Goal: Task Accomplishment & Management: Manage account settings

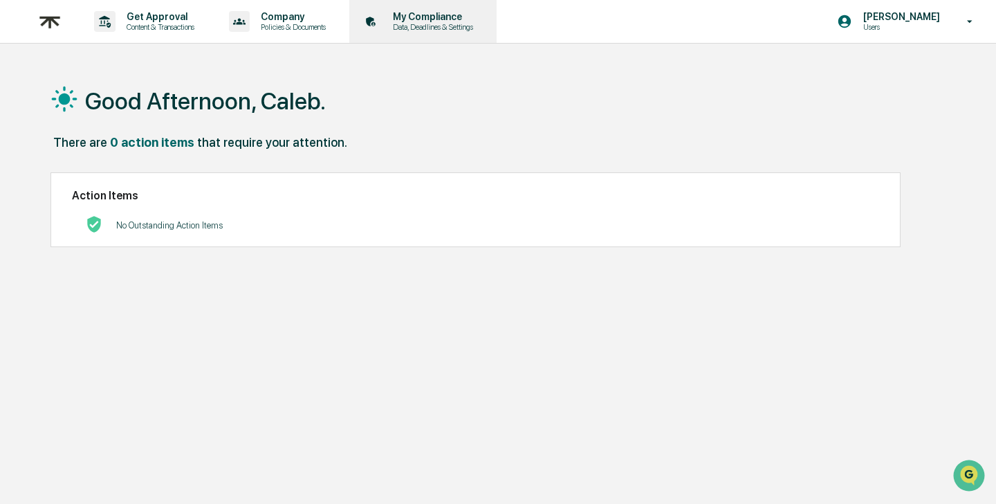
click at [480, 12] on p "My Compliance" at bounding box center [431, 16] width 98 height 11
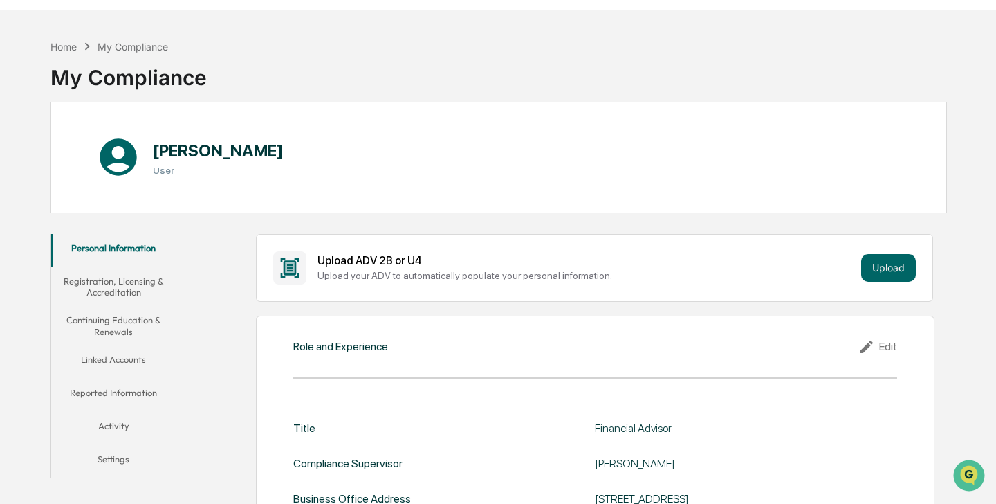
scroll to position [42, 0]
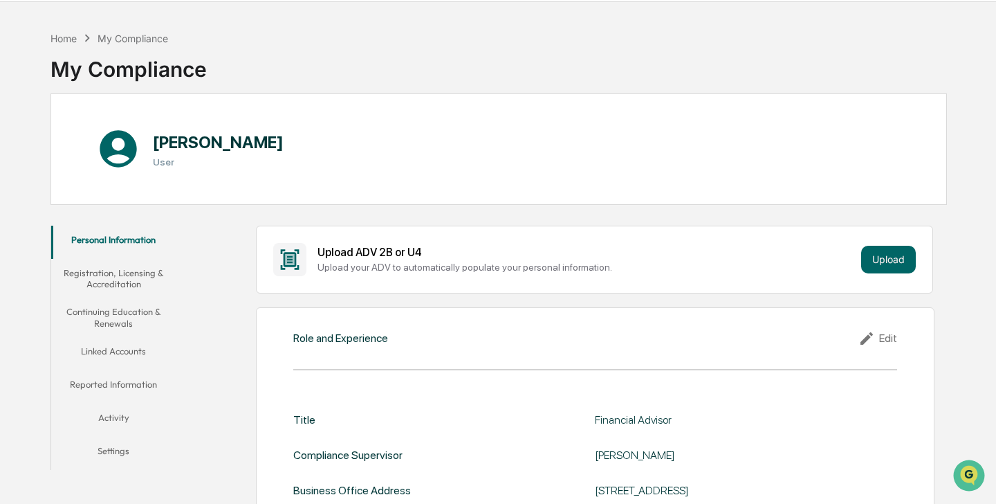
click at [114, 344] on button "Linked Accounts" at bounding box center [113, 353] width 125 height 33
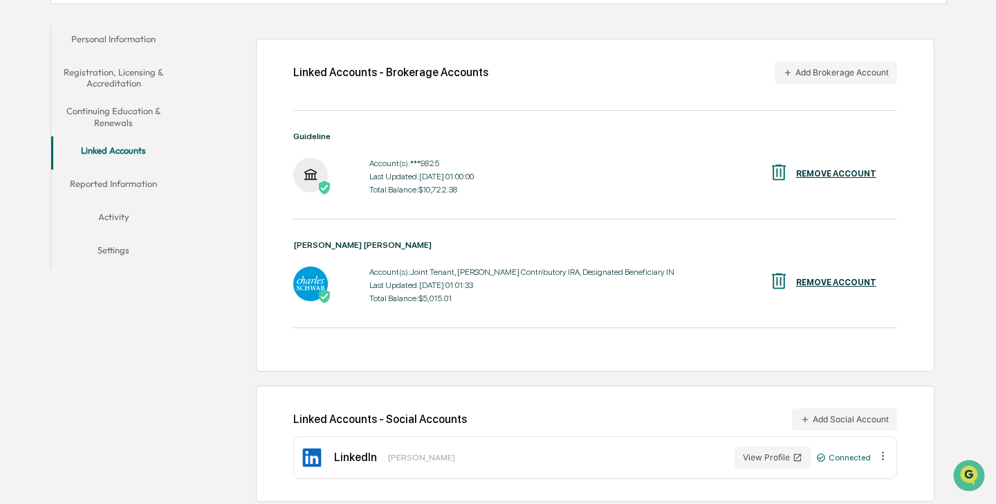
scroll to position [246, 0]
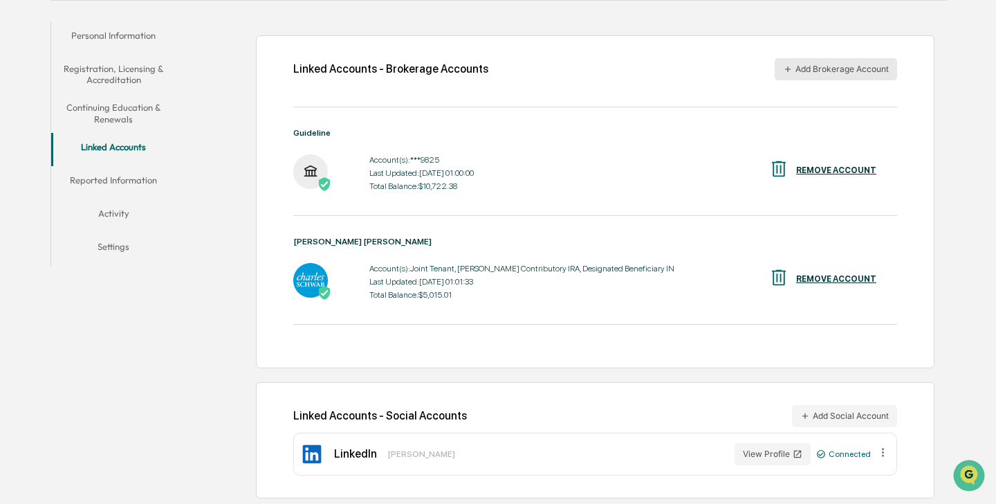
click at [780, 76] on button "Add Brokerage Account" at bounding box center [836, 69] width 122 height 22
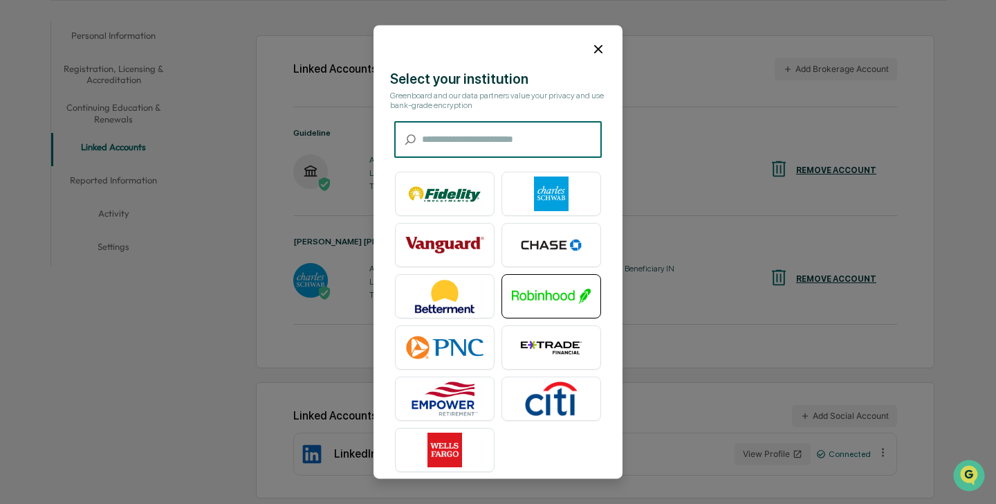
click at [542, 290] on img at bounding box center [551, 296] width 79 height 35
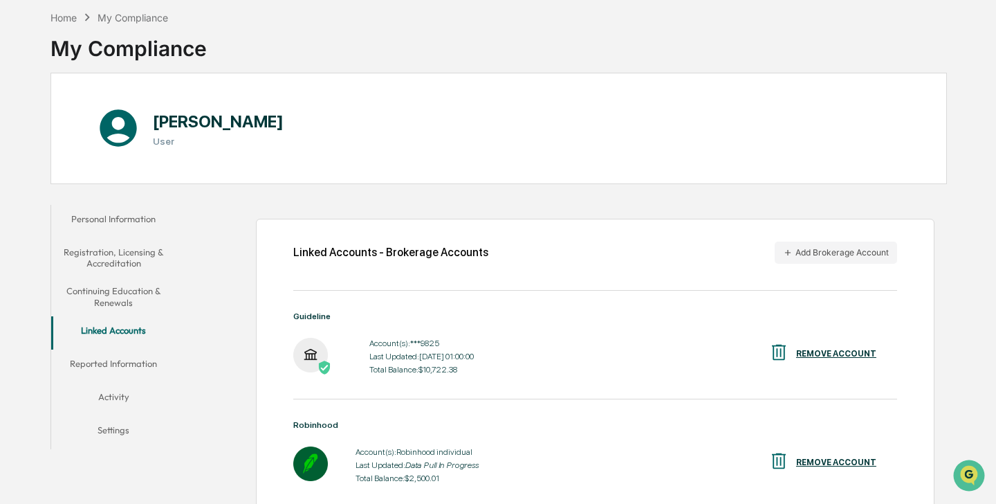
scroll to position [0, 0]
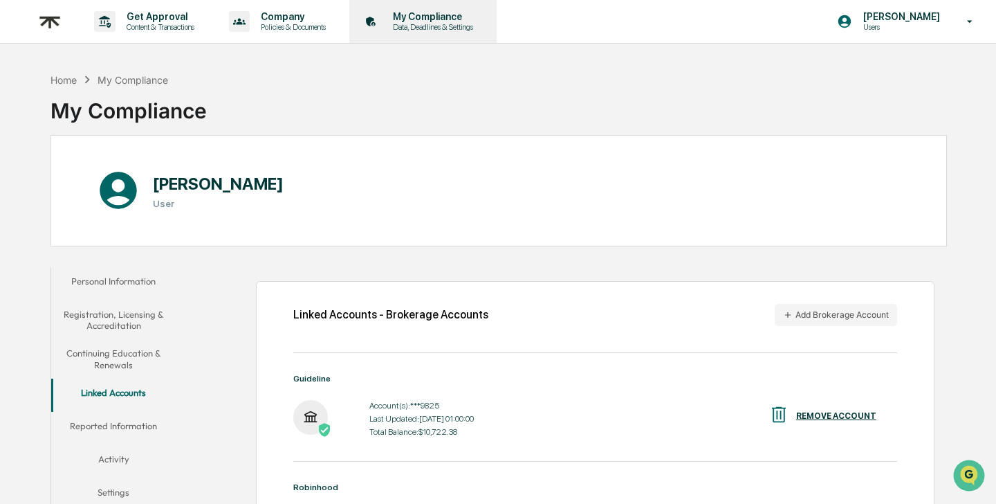
click at [382, 24] on icon at bounding box center [370, 21] width 21 height 21
